Goal: Check status: Check status

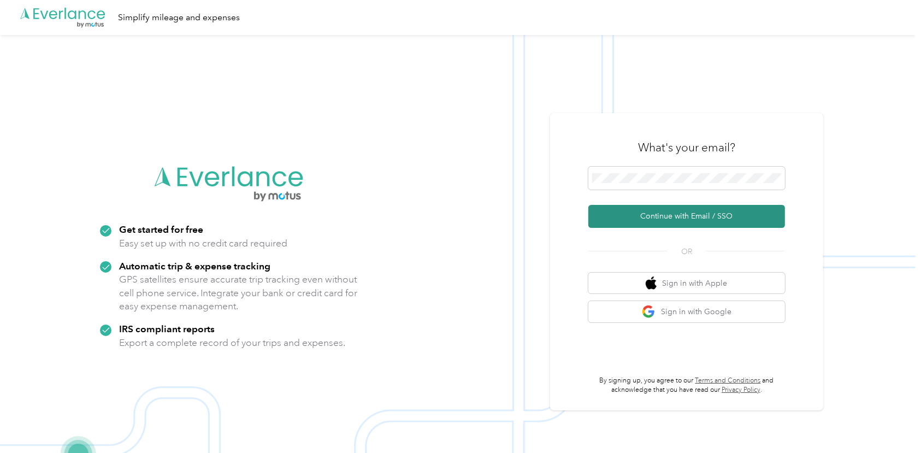
click at [660, 207] on button "Continue with Email / SSO" at bounding box center [686, 216] width 197 height 23
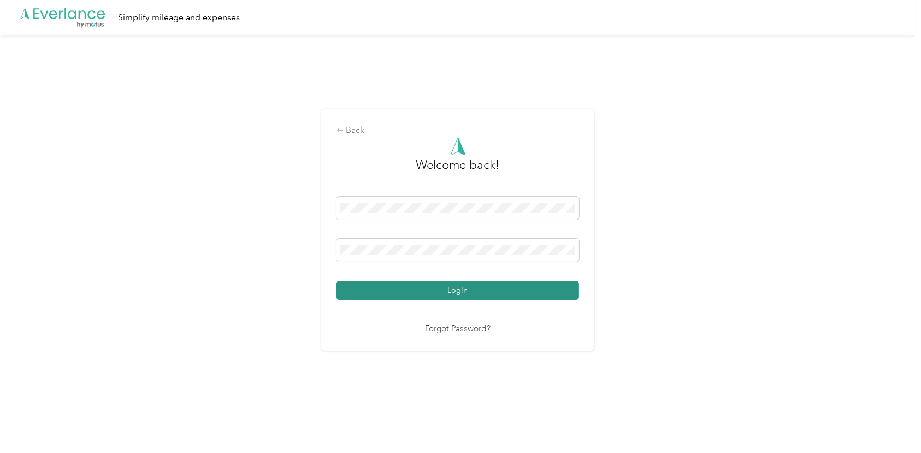
click at [491, 297] on button "Login" at bounding box center [458, 290] width 243 height 19
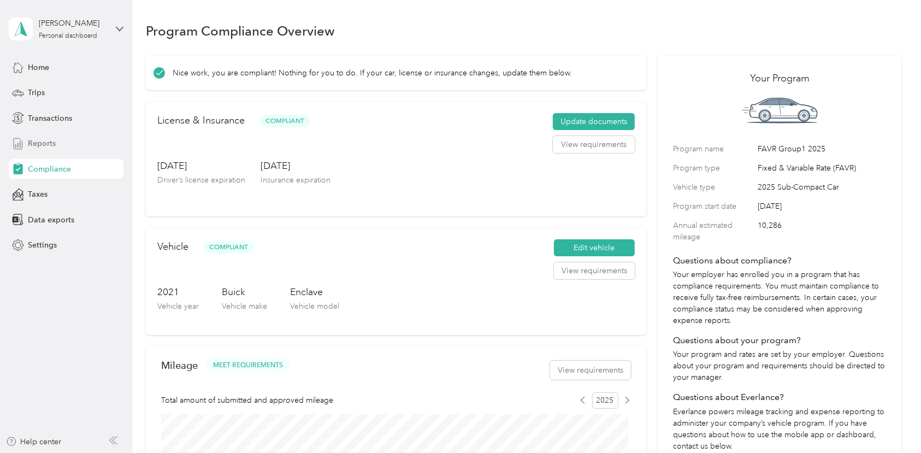
click at [50, 143] on span "Reports" at bounding box center [42, 143] width 28 height 11
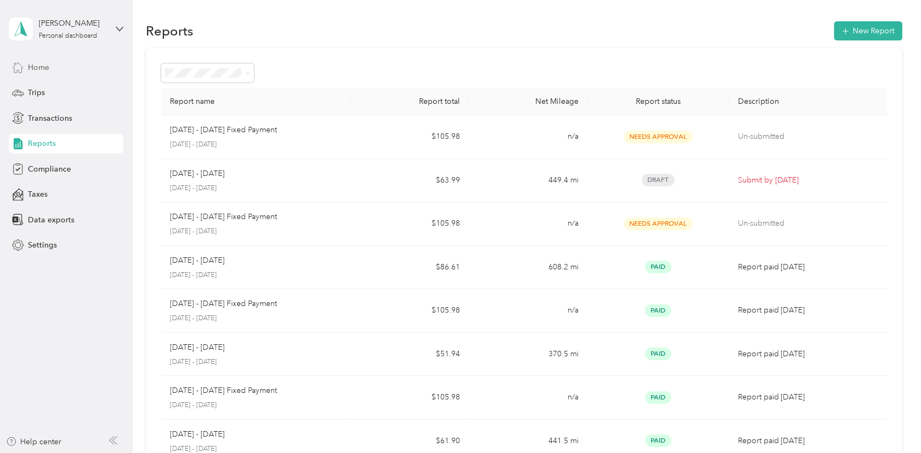
click at [40, 63] on span "Home" at bounding box center [38, 67] width 21 height 11
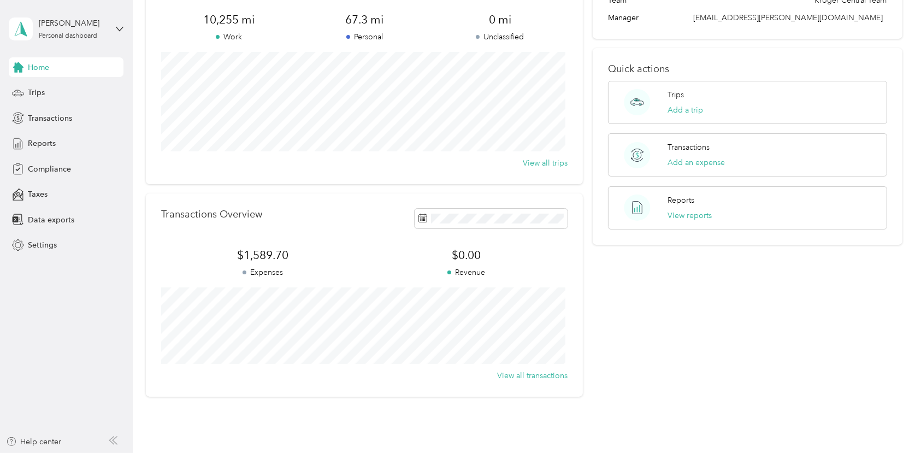
scroll to position [146, 0]
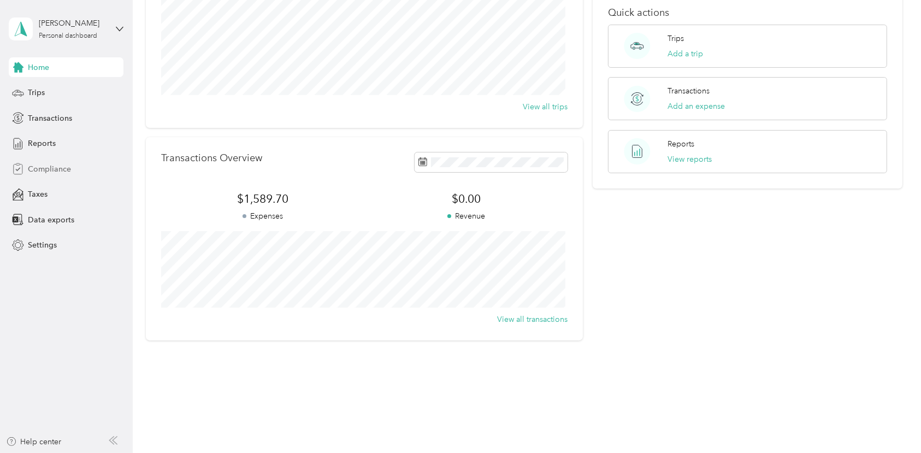
click at [56, 170] on span "Compliance" at bounding box center [49, 168] width 43 height 11
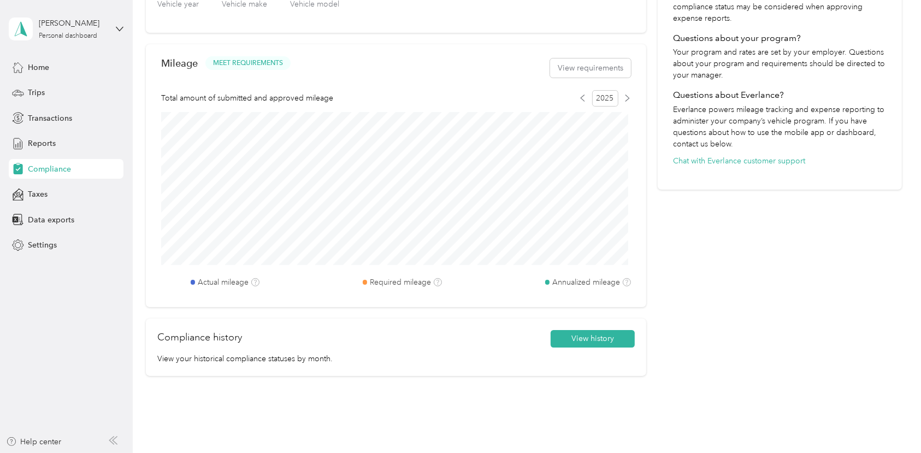
scroll to position [300, 0]
click at [581, 343] on button "View history" at bounding box center [593, 340] width 84 height 17
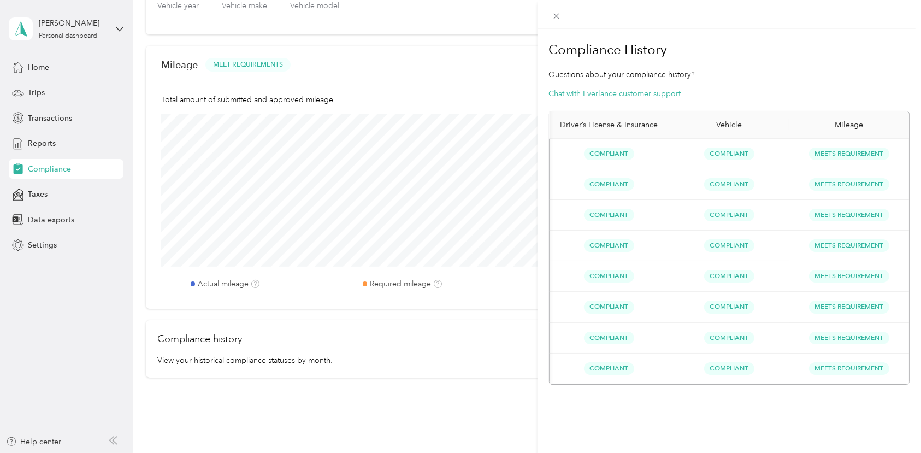
scroll to position [0, 0]
click at [554, 16] on icon at bounding box center [556, 15] width 9 height 9
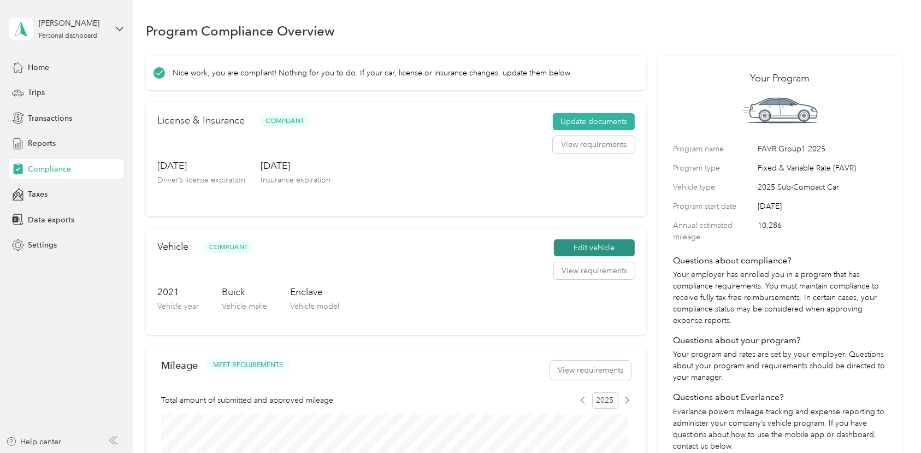
click at [581, 244] on button "Edit vehicle" at bounding box center [594, 247] width 81 height 17
click at [55, 141] on span "Reports" at bounding box center [42, 143] width 28 height 11
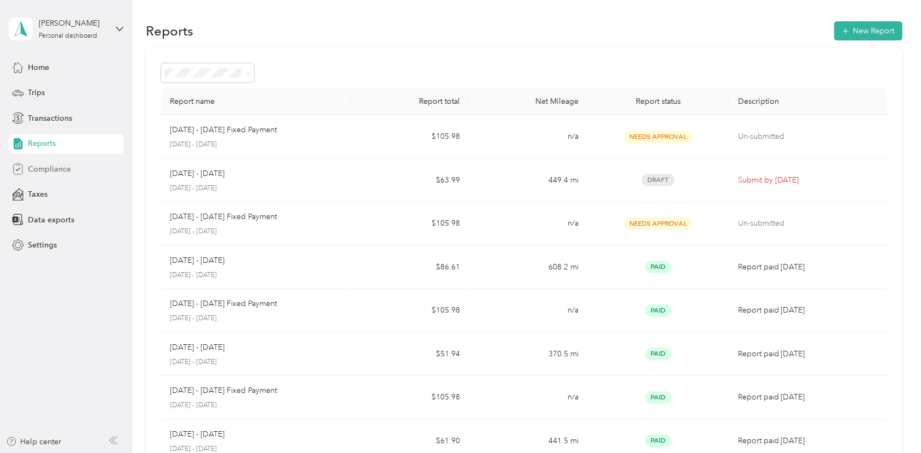
click at [50, 165] on span "Compliance" at bounding box center [49, 168] width 43 height 11
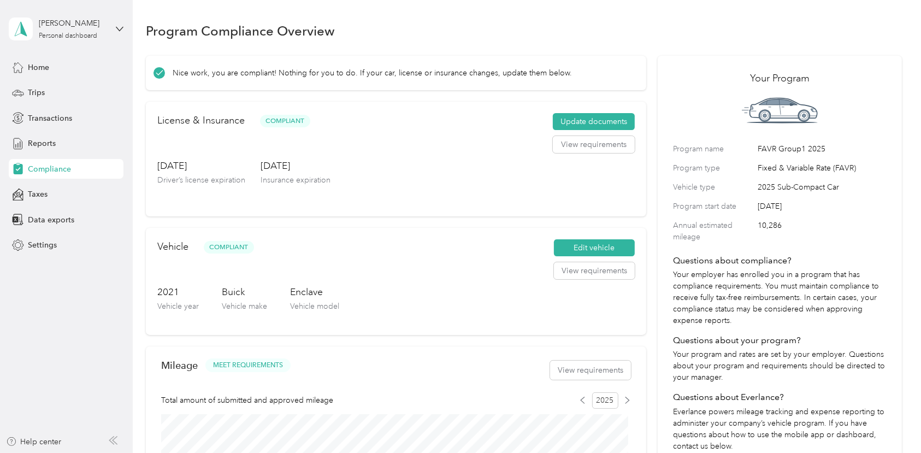
click at [50, 165] on span "Compliance" at bounding box center [49, 168] width 43 height 11
click at [50, 166] on span "Compliance" at bounding box center [49, 168] width 43 height 11
click at [48, 149] on span "Reports" at bounding box center [42, 143] width 28 height 11
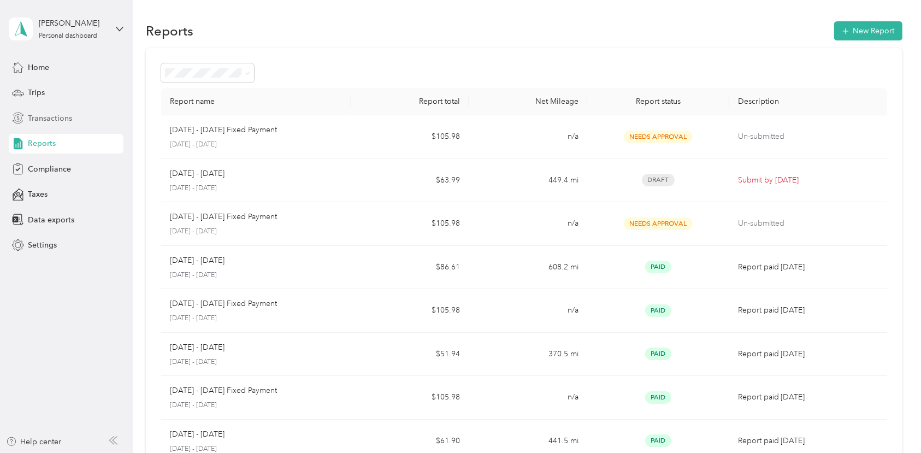
click at [72, 124] on div "Transactions" at bounding box center [66, 118] width 115 height 20
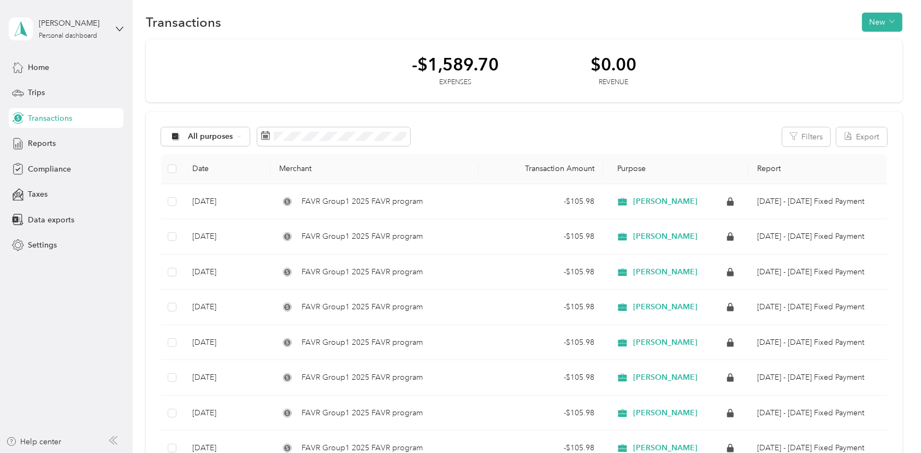
scroll to position [8, 0]
click at [37, 98] on div "Trips" at bounding box center [66, 93] width 115 height 20
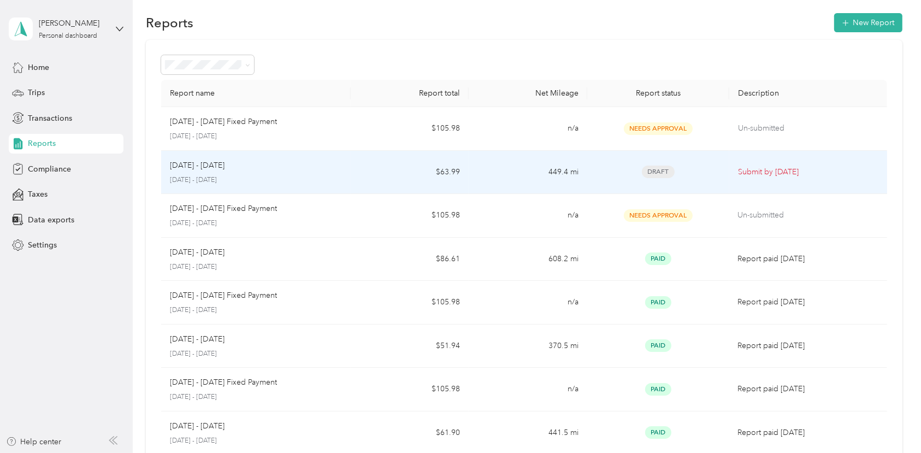
click at [243, 170] on div "[DATE] - [DATE]" at bounding box center [256, 166] width 172 height 12
